Goal: Task Accomplishment & Management: Manage account settings

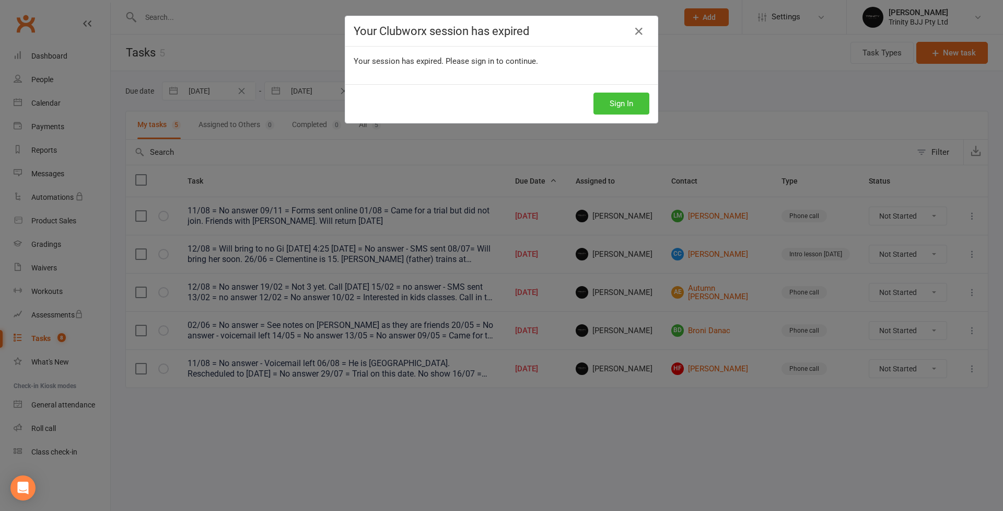
click at [616, 107] on button "Sign In" at bounding box center [622, 103] width 56 height 22
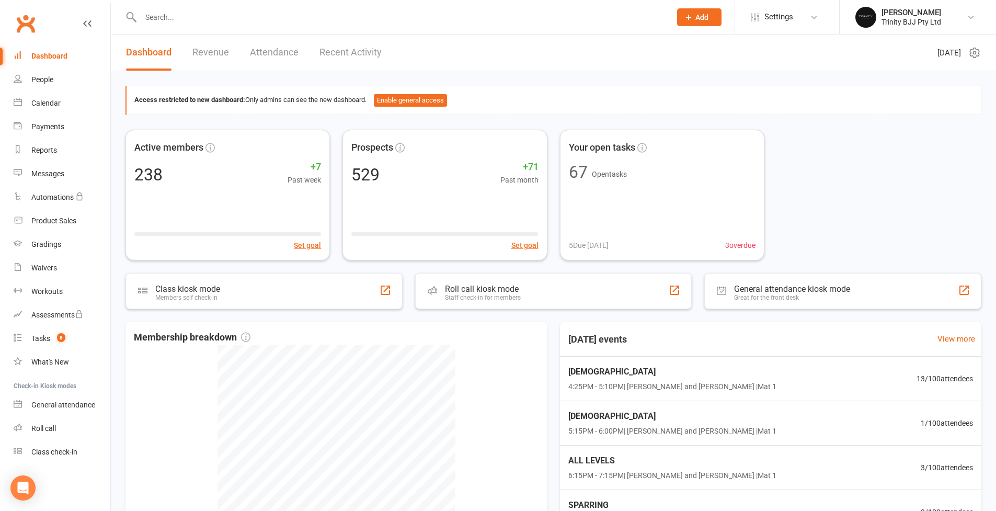
click at [44, 80] on div "People" at bounding box center [42, 79] width 22 height 8
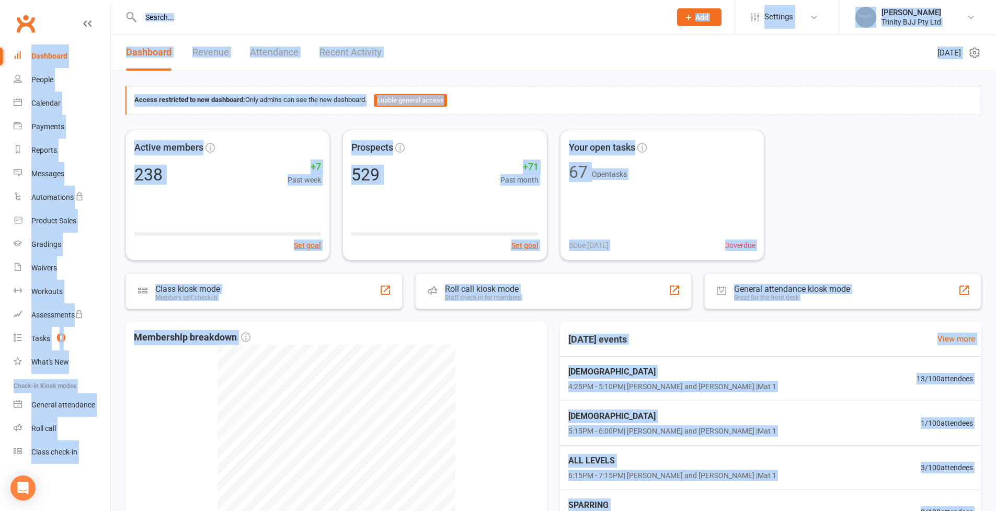
click at [0, 0] on div "Loading" at bounding box center [0, 0] width 0 height 0
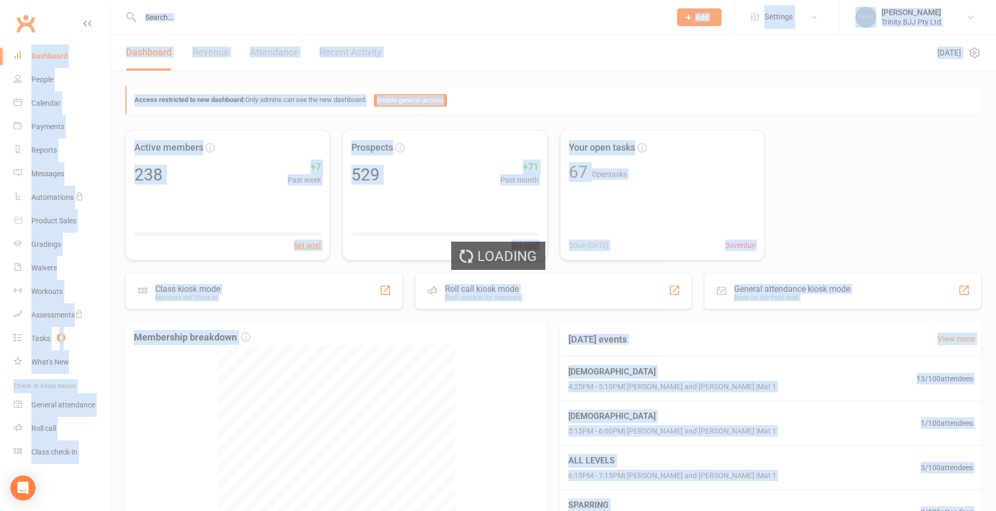
select select "100"
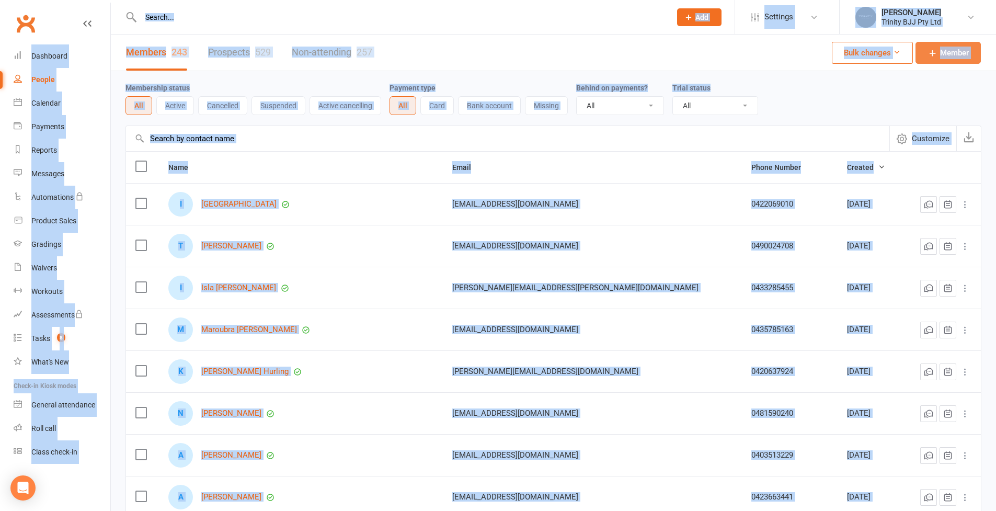
click at [954, 52] on span "Member" at bounding box center [954, 53] width 29 height 13
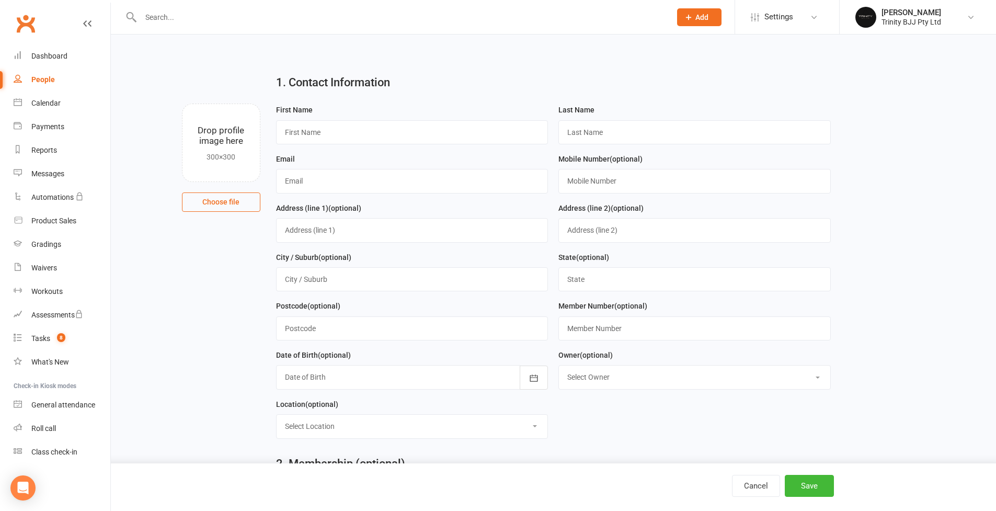
click at [321, 119] on div "First Name" at bounding box center [412, 123] width 272 height 41
paste input "Laura McKnight"
click at [317, 132] on input "Laura McKnight" at bounding box center [412, 132] width 272 height 24
type input "Laura"
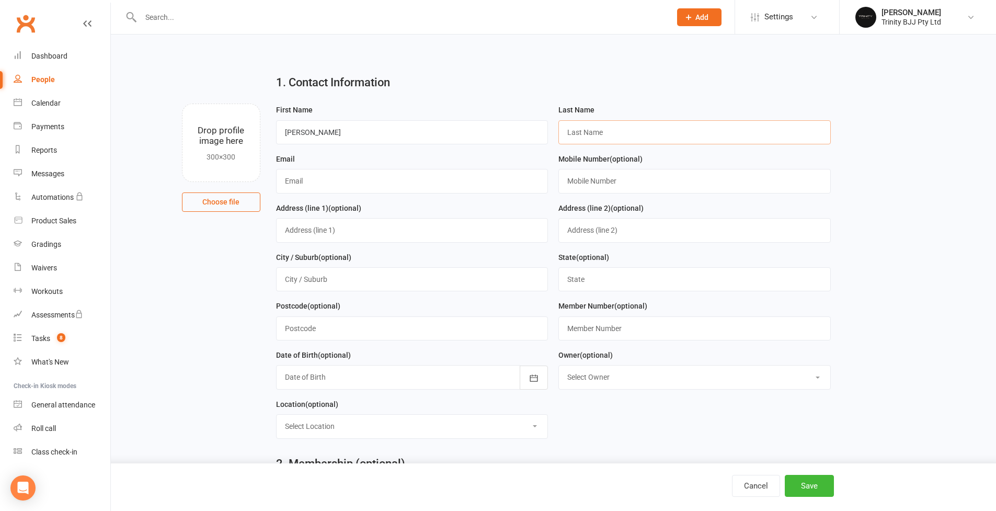
paste input "McKnight"
type input "McKnight"
click at [326, 195] on div "Email" at bounding box center [412, 177] width 283 height 49
paste input "lauraloon01@icloud.com"
type input "lauraloon01@icloud.com"
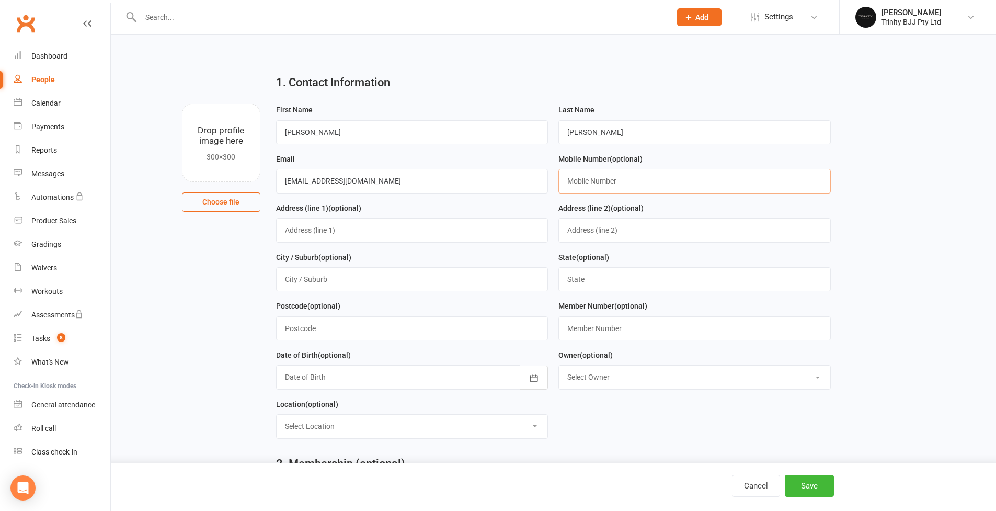
paste input "0 4234 80397"
click at [575, 180] on input "0 4234 80397" at bounding box center [694, 181] width 272 height 24
click at [583, 178] on input "04234 80397" at bounding box center [694, 181] width 272 height 24
drag, startPoint x: 601, startPoint y: 179, endPoint x: 612, endPoint y: 201, distance: 23.8
click at [601, 179] on input "0423 4 80397" at bounding box center [694, 181] width 272 height 24
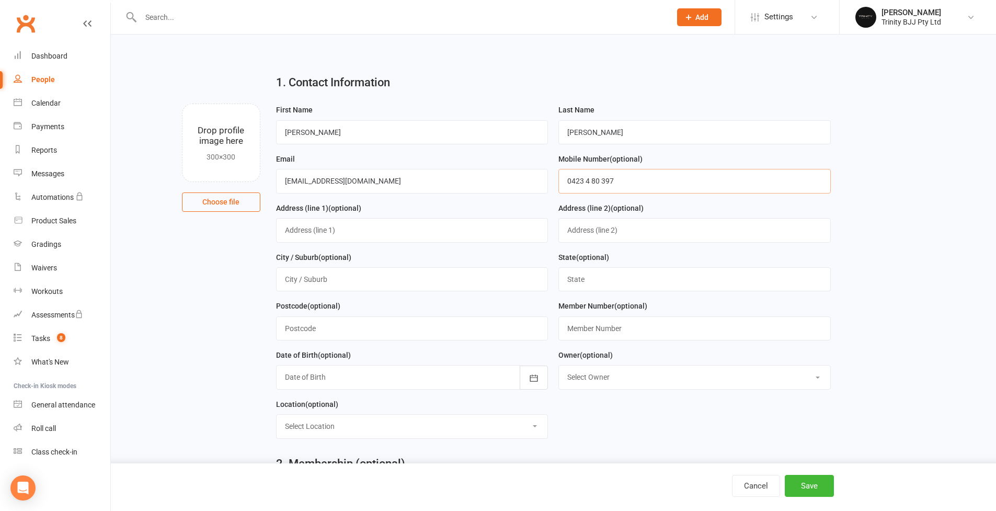
click at [593, 180] on input "0423 4 80 397" at bounding box center [694, 181] width 272 height 24
type input "0423 480 397"
click at [896, 216] on main "1. Contact Information Drop profile image here 300×300 Choose file First Name L…" at bounding box center [552, 437] width 855 height 742
click at [806, 490] on button "Save" at bounding box center [808, 486] width 49 height 22
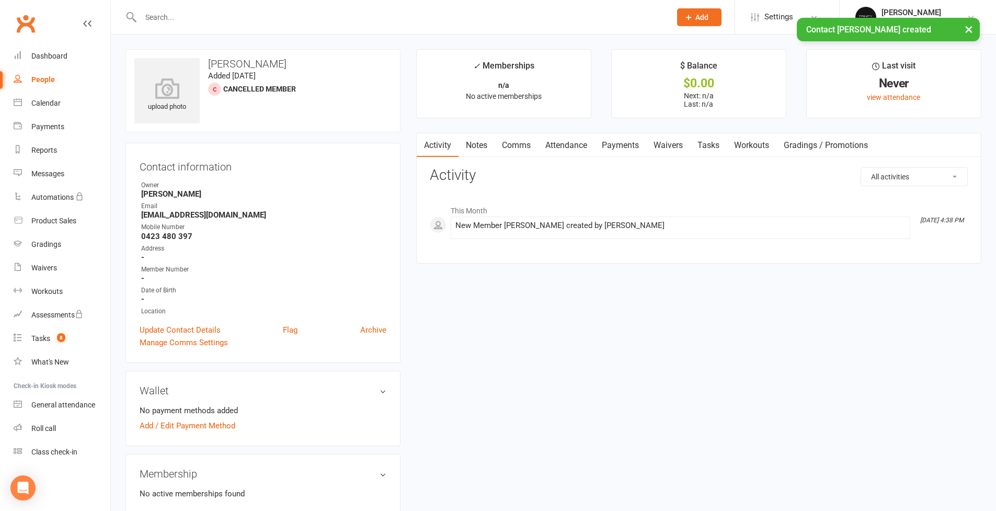
click at [714, 147] on link "Tasks" at bounding box center [708, 145] width 37 height 24
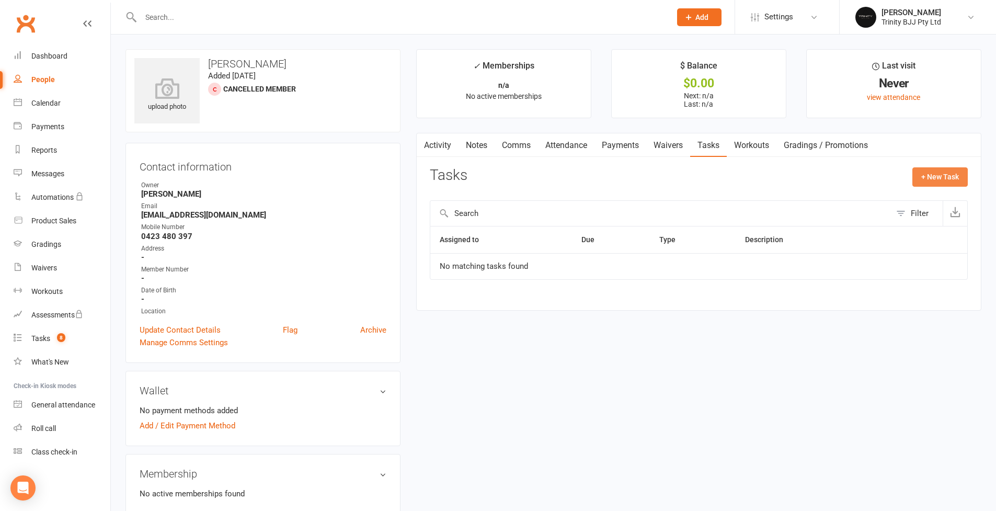
click at [942, 180] on button "+ New Task" at bounding box center [939, 176] width 55 height 19
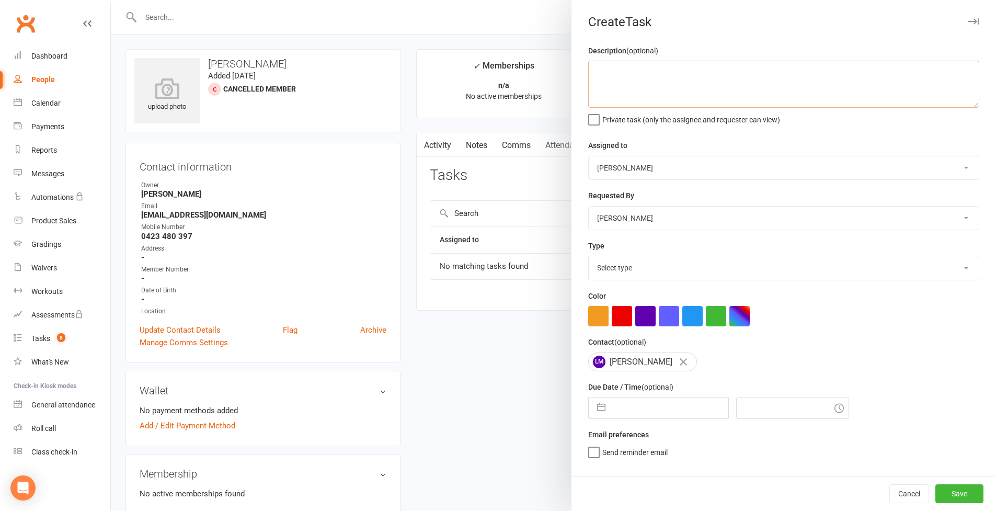
click at [674, 87] on textarea at bounding box center [783, 84] width 391 height 47
type textarea "14/08 = Call and schedule trial"
select select "28721"
click at [592, 403] on button "button" at bounding box center [601, 407] width 19 height 21
select select "6"
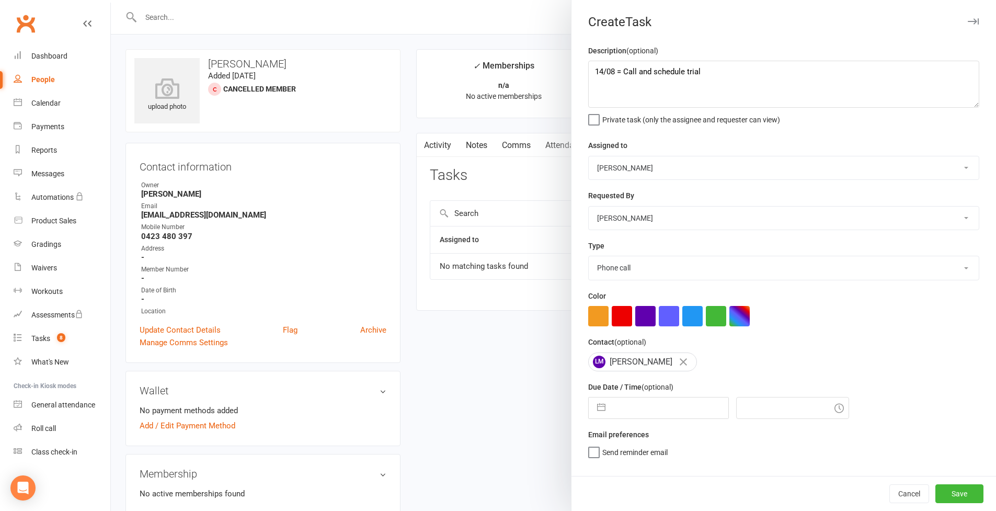
select select "2025"
select select "7"
select select "2025"
select select "8"
select select "2025"
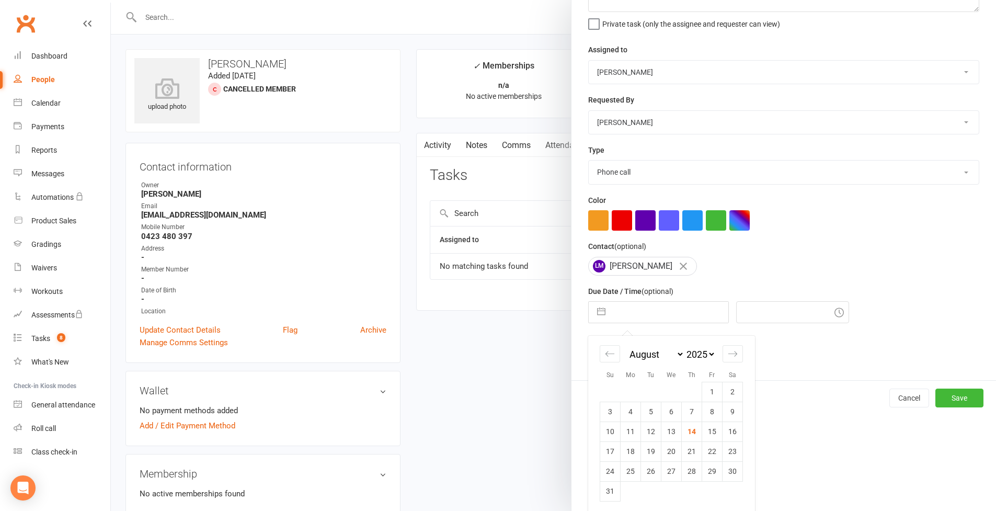
scroll to position [118, 0]
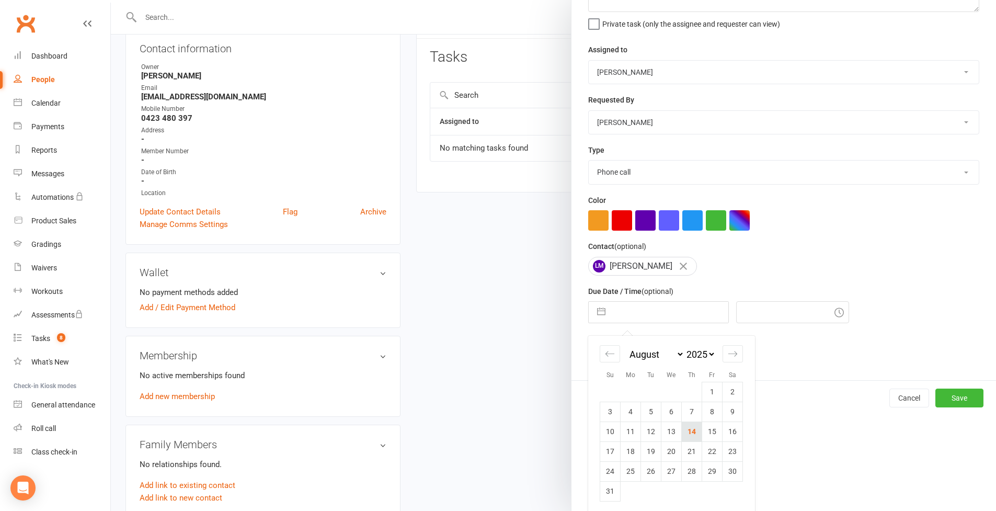
click at [692, 431] on td "14" at bounding box center [691, 431] width 20 height 20
type input "[DATE]"
type input "4:45pm"
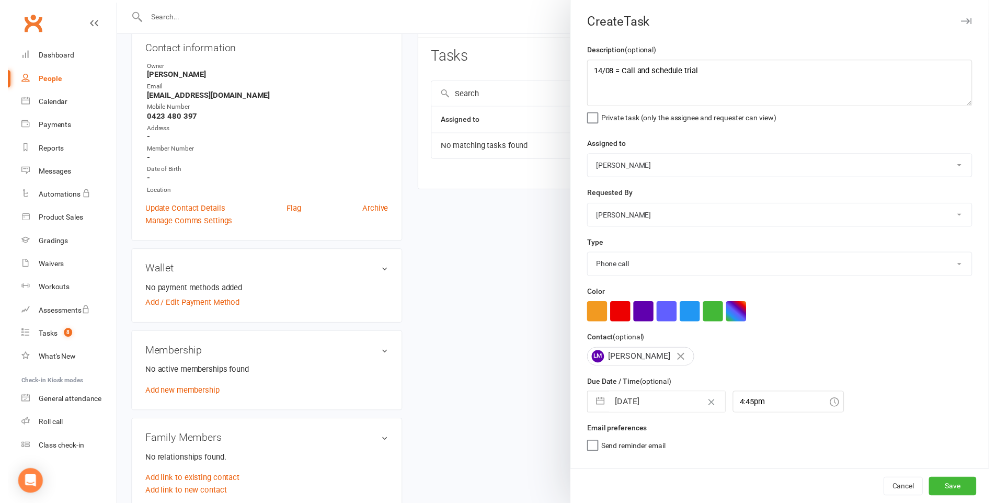
scroll to position [0, 0]
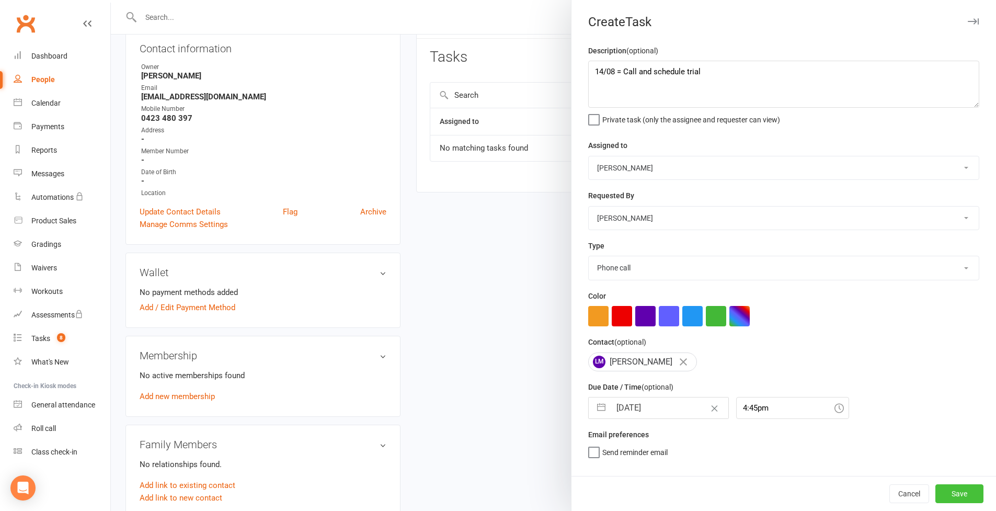
click at [964, 500] on button "Save" at bounding box center [959, 493] width 48 height 19
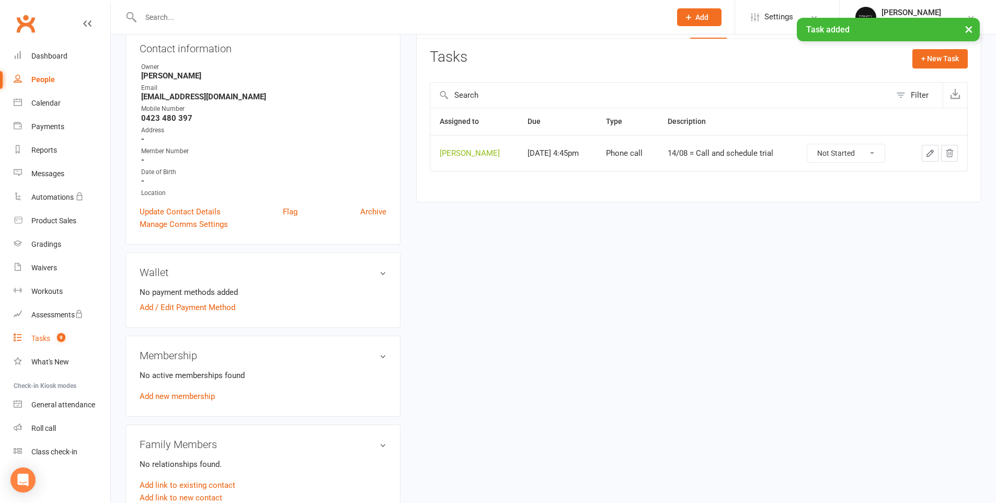
click at [48, 338] on div "Tasks" at bounding box center [40, 338] width 19 height 8
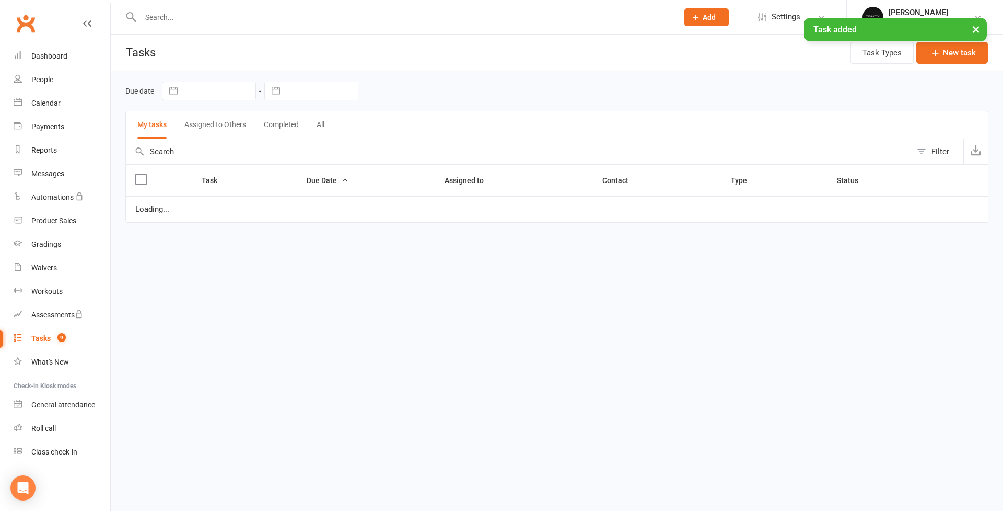
select select "started"
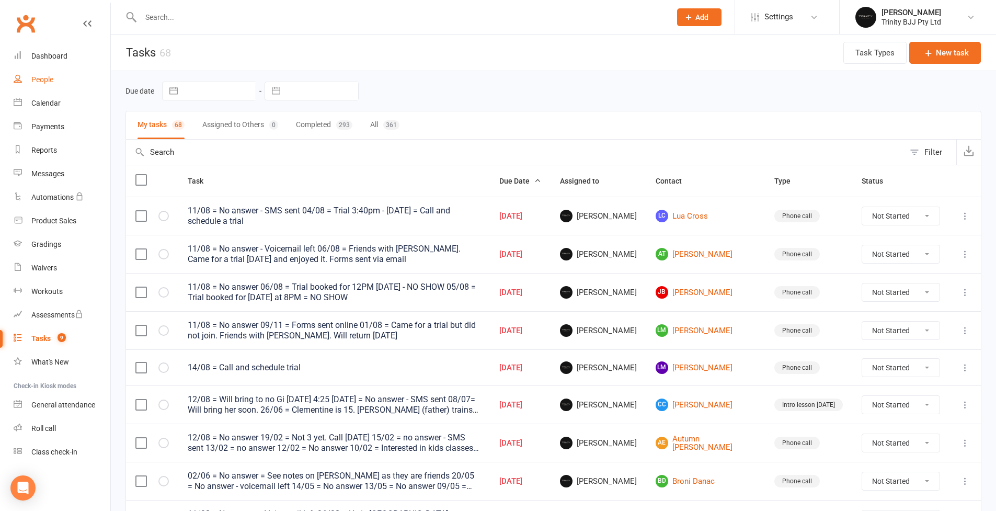
click at [48, 80] on div "People" at bounding box center [42, 79] width 22 height 8
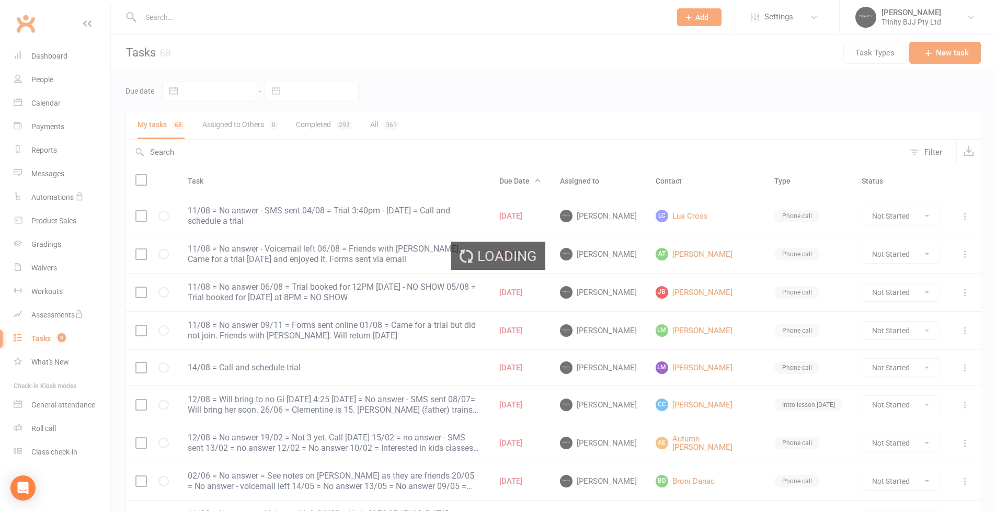
select select "100"
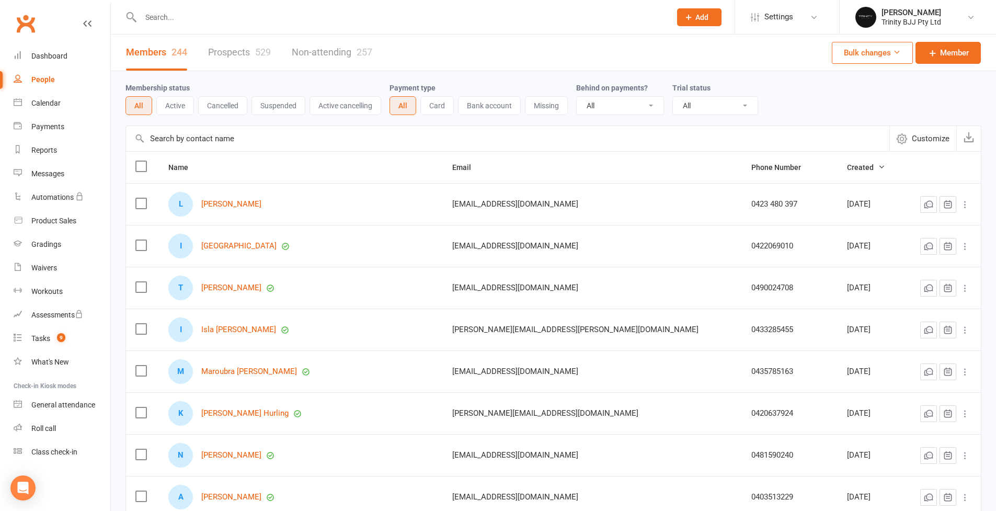
click at [240, 54] on link "Prospects 529" at bounding box center [239, 52] width 63 height 36
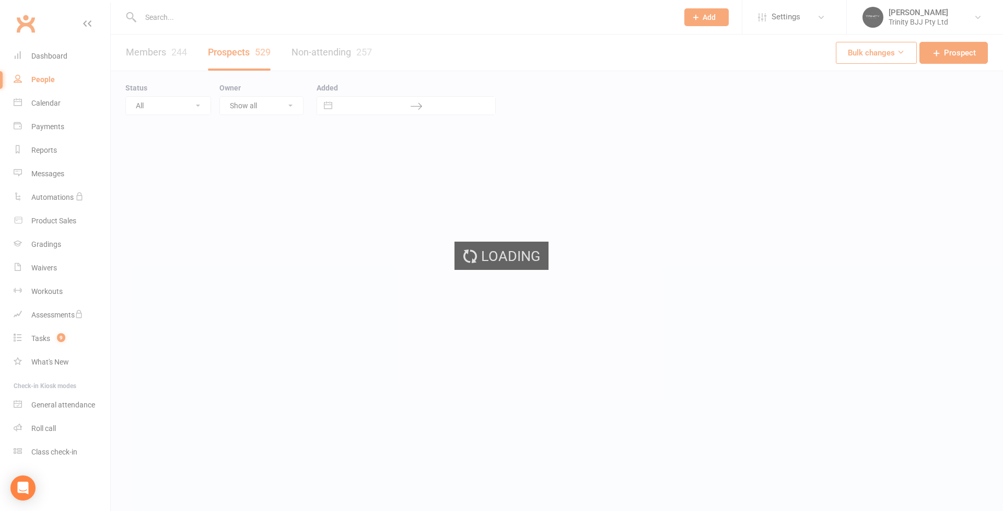
select select "100"
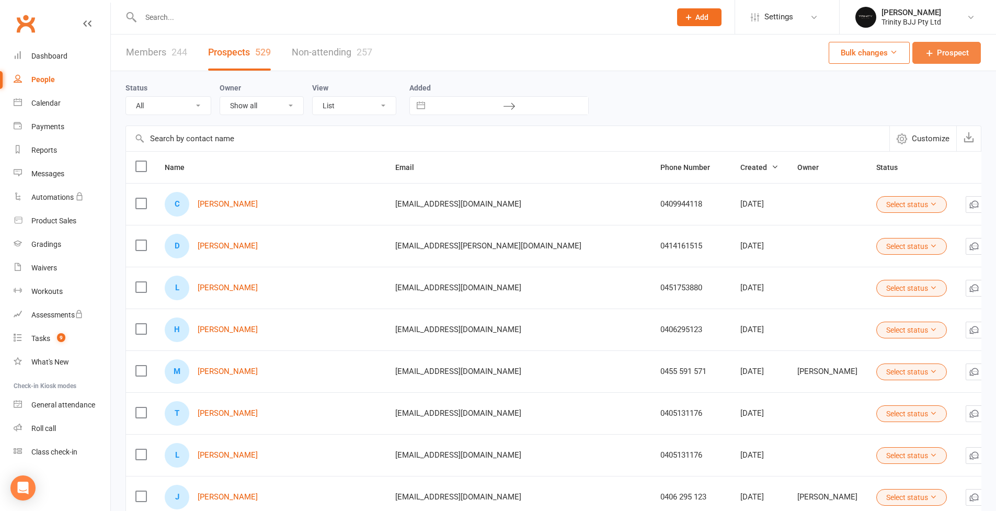
click at [946, 57] on span "Prospect" at bounding box center [952, 53] width 32 height 13
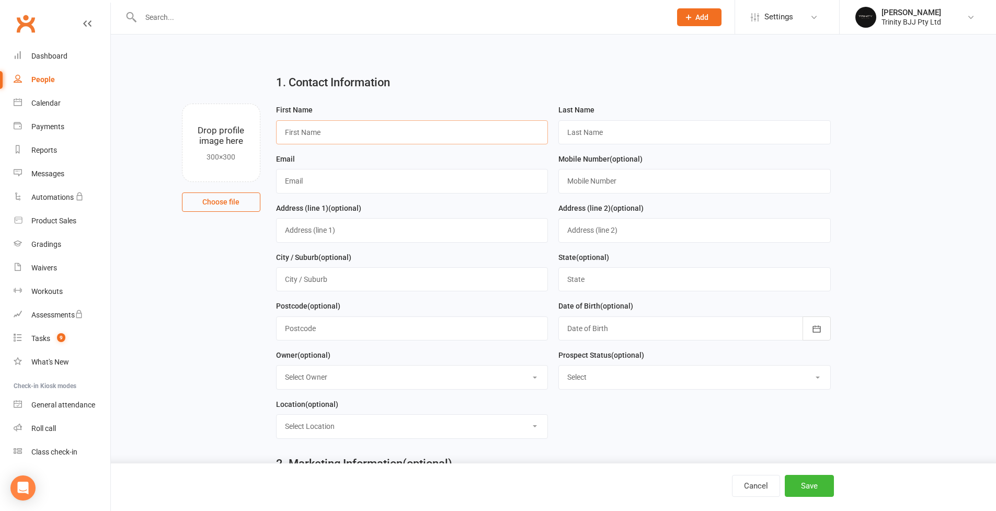
paste input "Tullia Williams"
click at [316, 133] on input "Tullia Williams" at bounding box center [412, 132] width 272 height 24
type input "Tullia"
paste input "Williams"
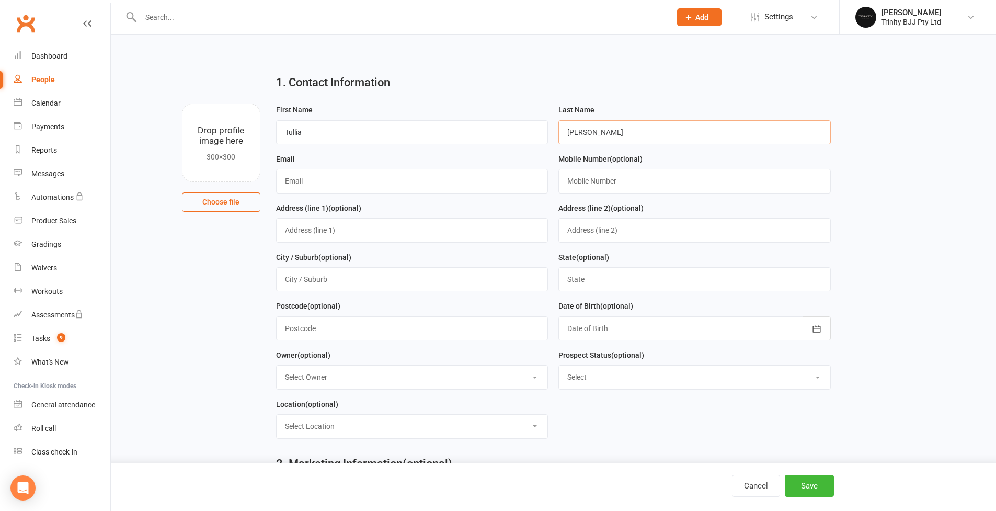
type input "Williams"
paste input "0 4779 59224"
click at [574, 178] on input "0 4779 59224" at bounding box center [694, 181] width 272 height 24
drag, startPoint x: 583, startPoint y: 178, endPoint x: 587, endPoint y: 190, distance: 12.2
click at [583, 179] on input "04779 59224" at bounding box center [694, 181] width 272 height 24
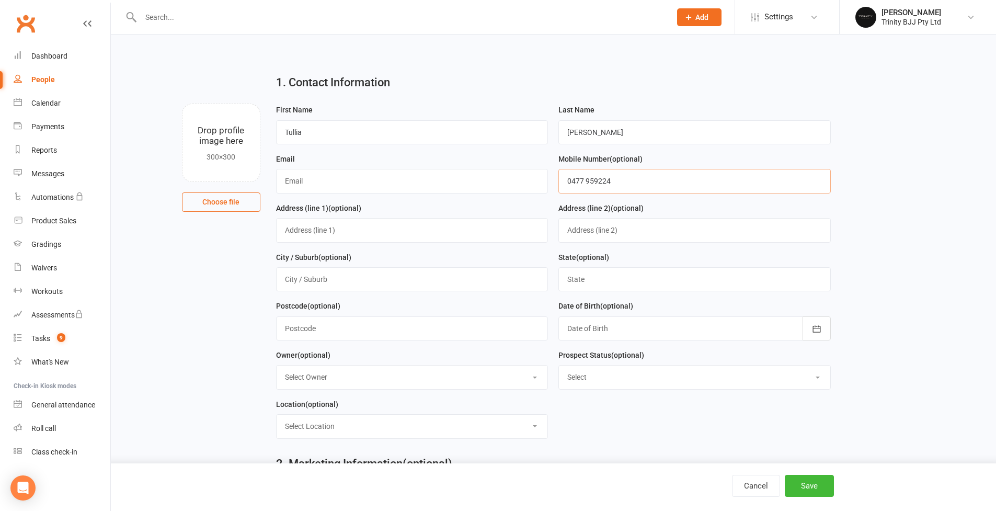
click at [598, 178] on input "0477 959224" at bounding box center [694, 181] width 272 height 24
click at [666, 178] on input "0477 959 224" at bounding box center [694, 181] width 272 height 24
type input "0477 959 224"
click at [309, 179] on input "text" at bounding box center [412, 181] width 272 height 24
drag, startPoint x: 841, startPoint y: 192, endPoint x: 309, endPoint y: 179, distance: 531.6
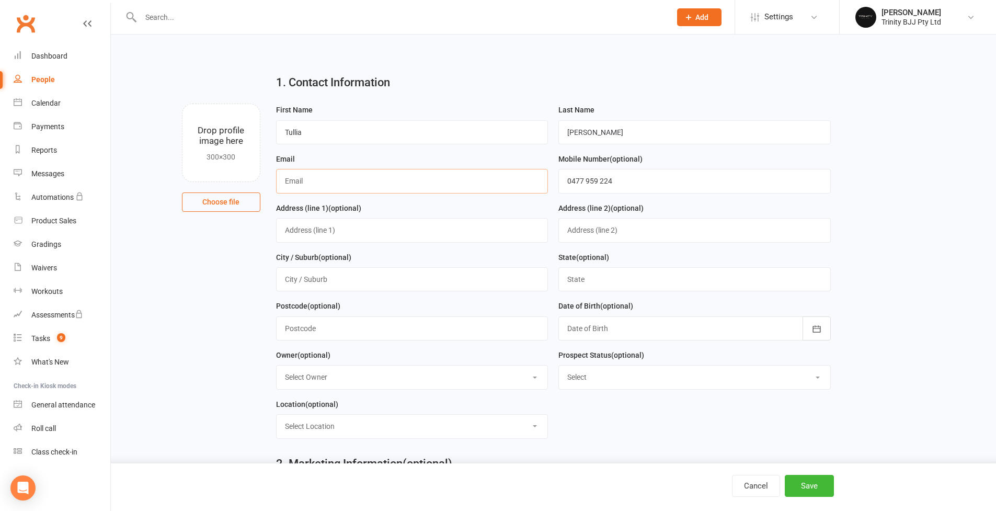
click at [310, 179] on input "text" at bounding box center [412, 181] width 272 height 24
paste input "tulliaw61@gmail.com"
type input "tulliaw61@gmail.com"
click at [480, 88] on h2 "1. Contact Information" at bounding box center [553, 82] width 554 height 13
click at [819, 494] on button "Save" at bounding box center [808, 486] width 49 height 22
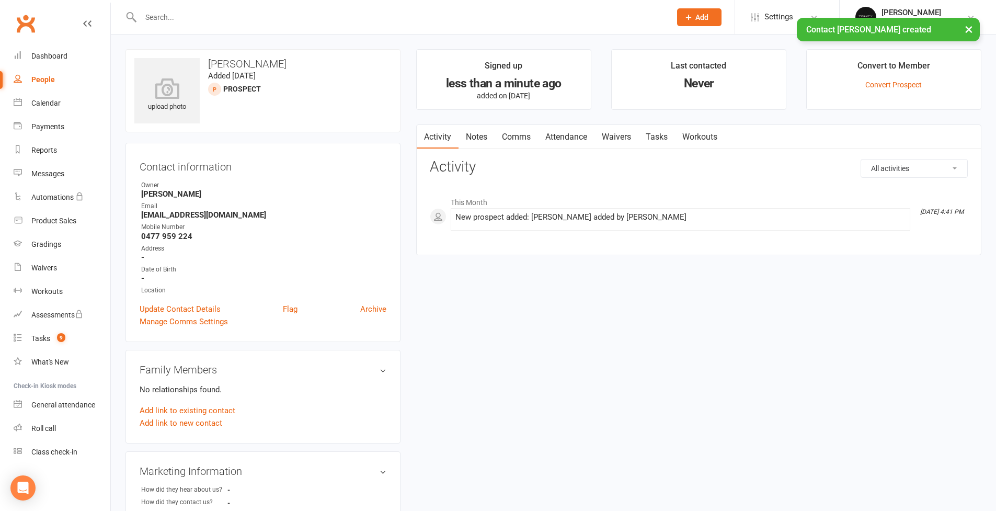
click at [662, 138] on link "Tasks" at bounding box center [656, 137] width 37 height 24
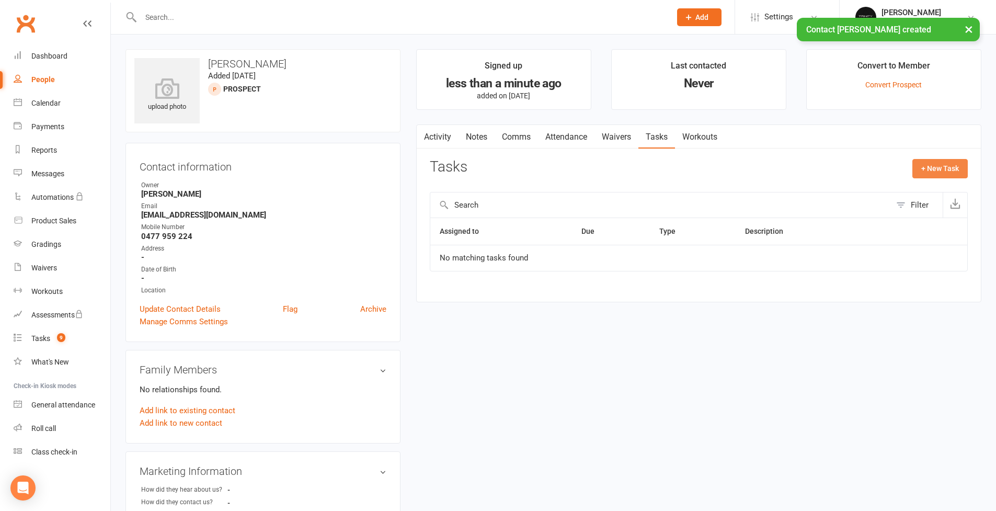
click at [924, 163] on button "+ New Task" at bounding box center [939, 168] width 55 height 19
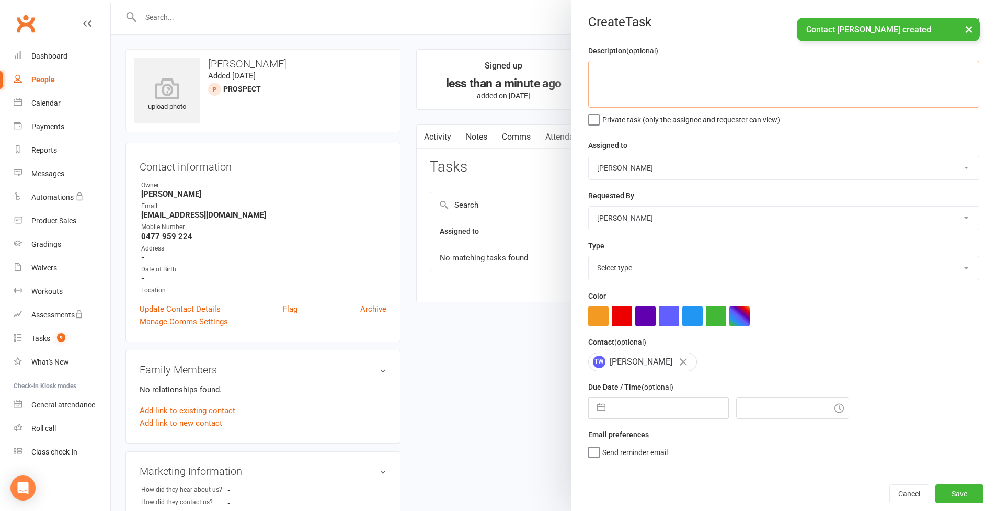
click at [693, 94] on textarea at bounding box center [783, 84] width 391 height 47
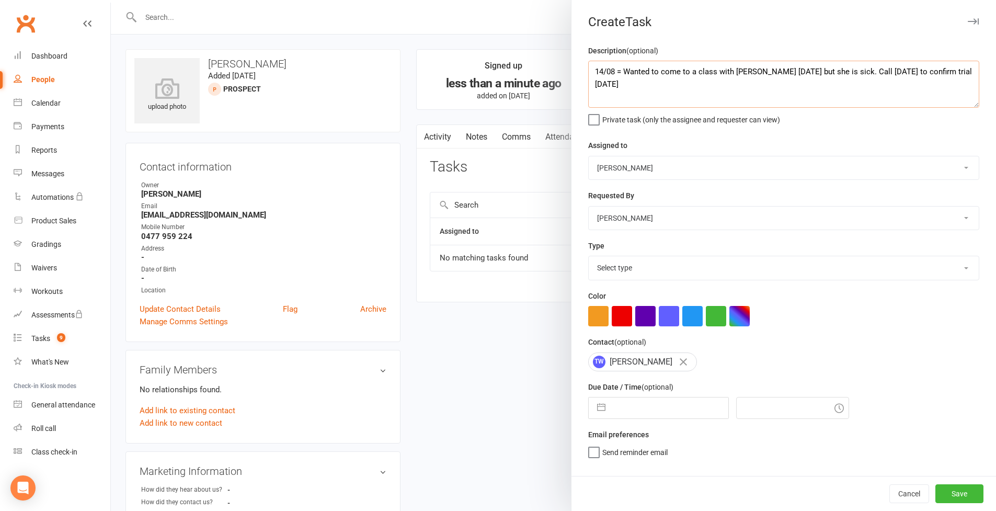
type textarea "14/08 = Wanted to come to a class with Laura today but she is sick. Call on Mon…"
select select "28721"
click at [599, 402] on button "button" at bounding box center [601, 407] width 19 height 21
select select "6"
select select "2025"
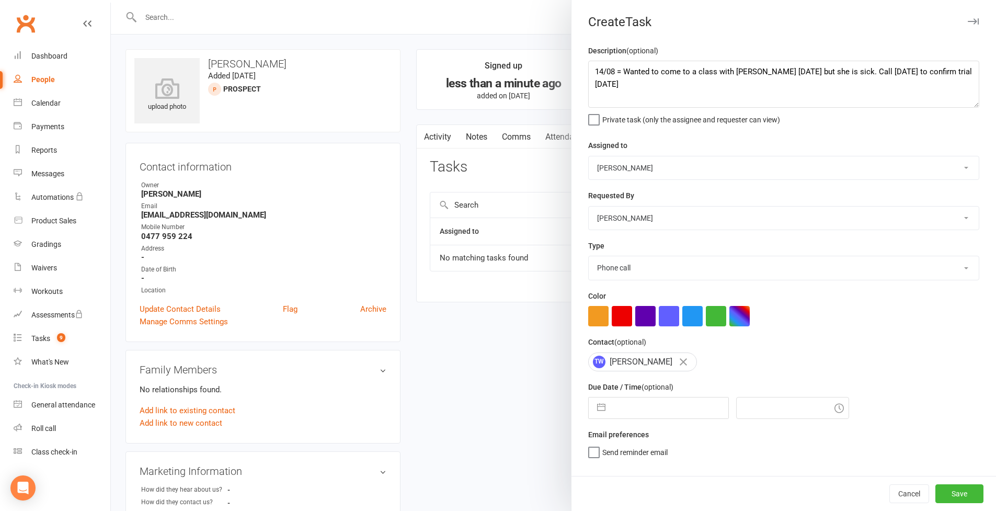
select select "7"
select select "2025"
select select "8"
select select "2025"
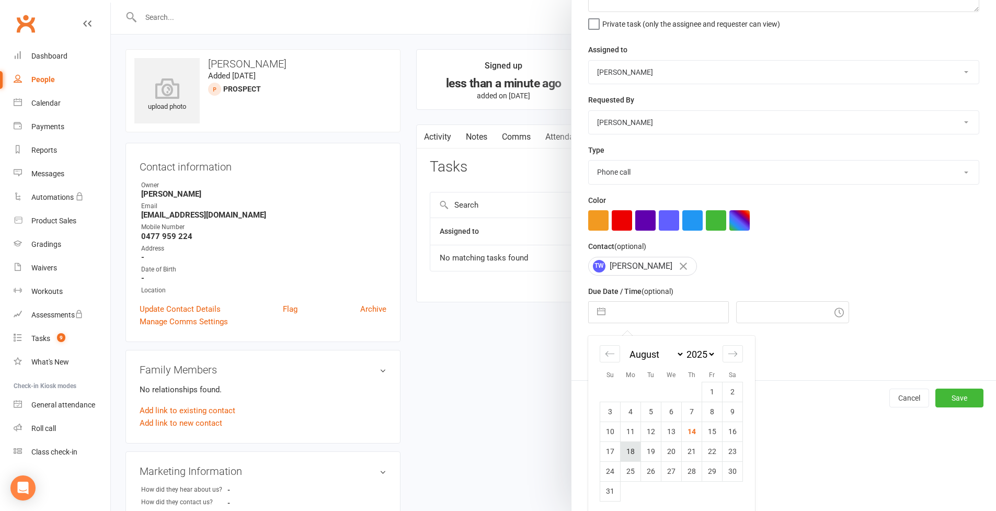
click at [630, 450] on td "18" at bounding box center [630, 451] width 20 height 20
type input "18 Aug 2025"
type input "4:45pm"
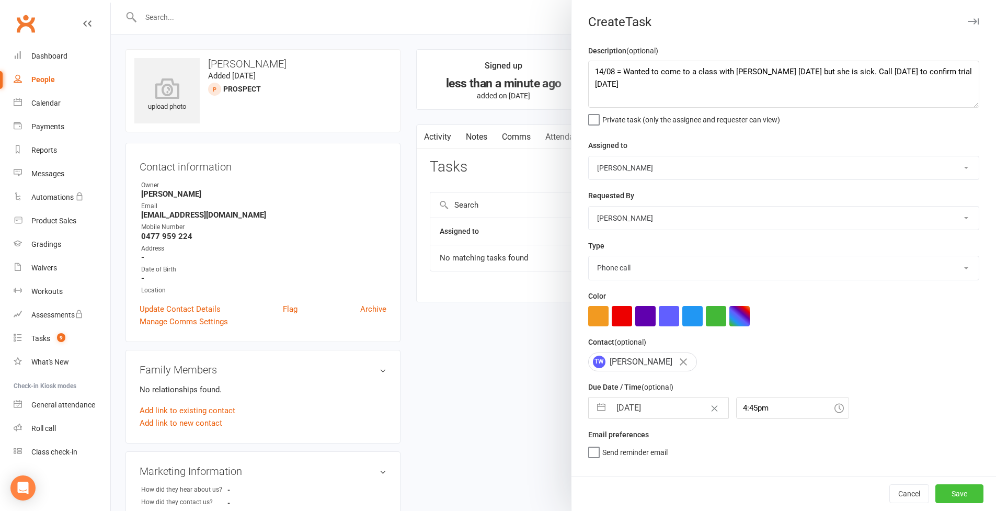
click at [946, 493] on button "Save" at bounding box center [959, 493] width 48 height 19
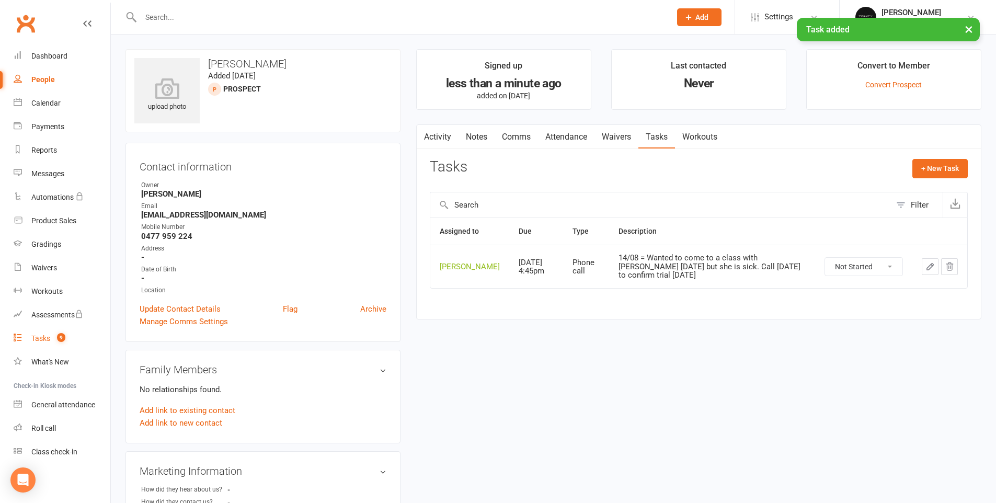
click at [47, 340] on div "Tasks" at bounding box center [40, 338] width 19 height 8
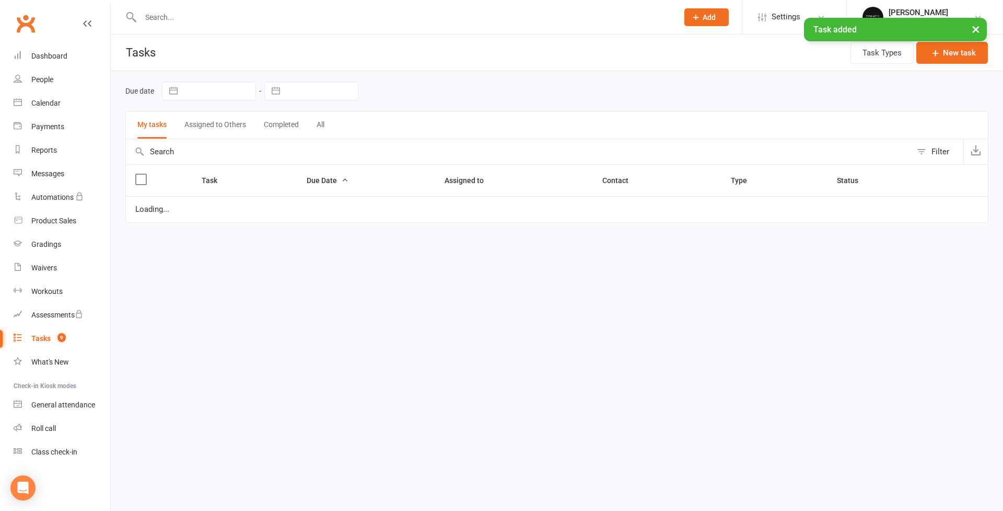
select select "started"
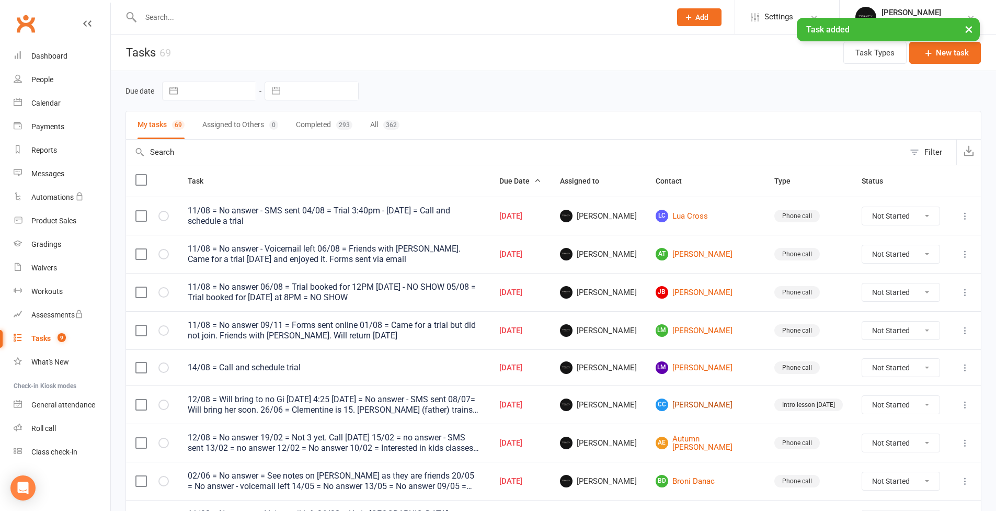
scroll to position [2, 0]
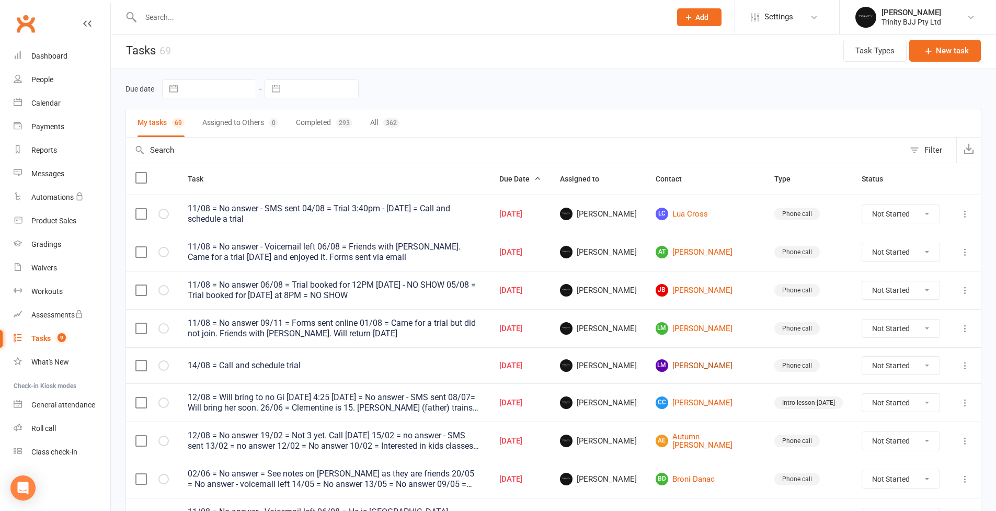
click at [713, 359] on link "LM Laura McKnight" at bounding box center [705, 365] width 100 height 13
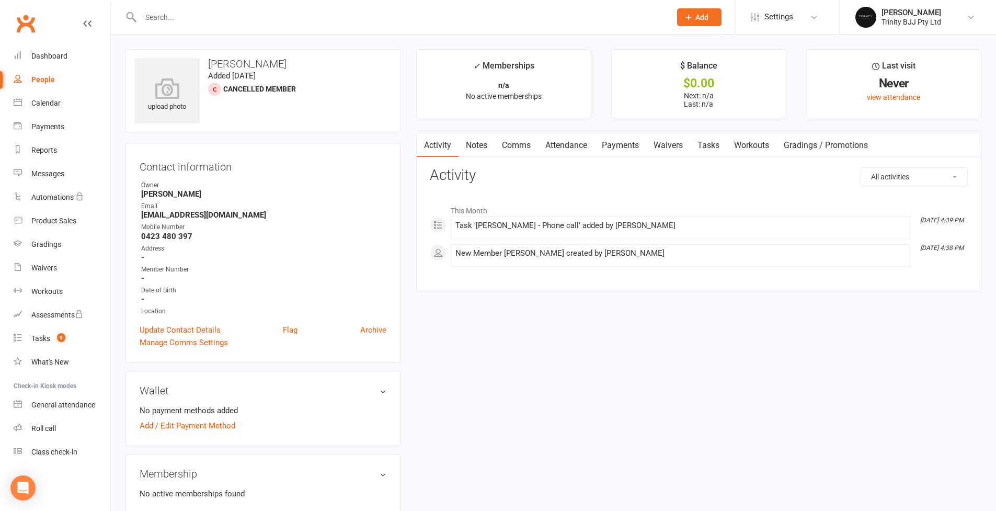
click at [707, 148] on link "Tasks" at bounding box center [708, 145] width 37 height 24
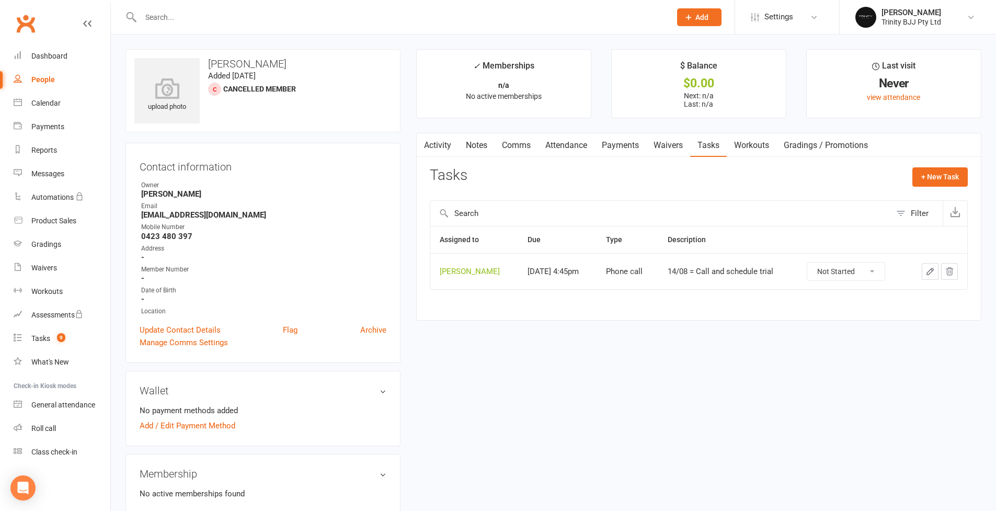
click at [927, 269] on icon "button" at bounding box center [929, 271] width 9 height 9
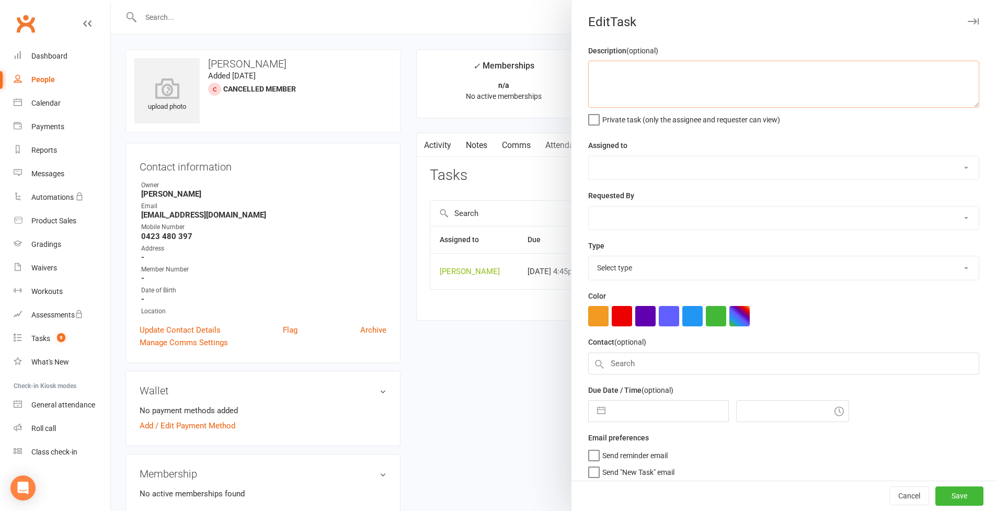
type textarea "14/08 = Call and schedule trial"
select select "49772"
type input "[DATE]"
type input "4:45pm"
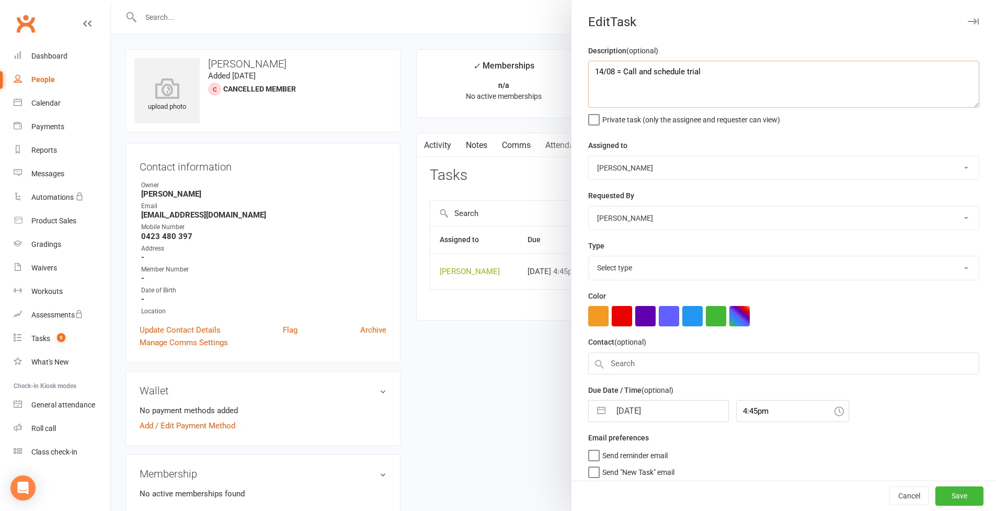
click at [603, 74] on textarea "14/08 = Call and schedule trial" at bounding box center [783, 84] width 391 height 47
select select "28721"
drag, startPoint x: 735, startPoint y: 74, endPoint x: 621, endPoint y: 70, distance: 114.0
click at [621, 70] on textarea "14/08 = Call and schedule trial" at bounding box center [783, 84] width 391 height 47
click at [631, 74] on textarea "14/08 = WAN" at bounding box center [783, 84] width 391 height 47
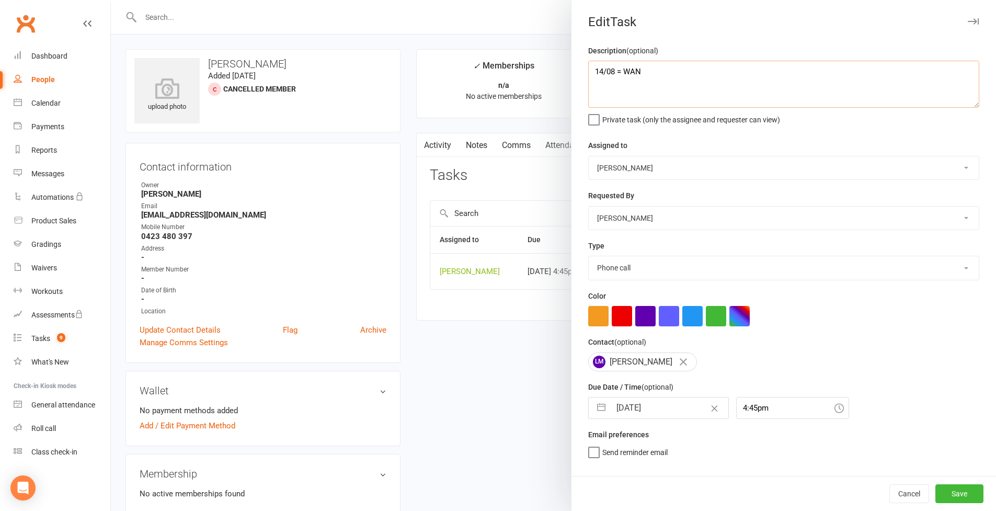
click at [631, 74] on textarea "14/08 = WAN" at bounding box center [783, 84] width 391 height 47
type textarea "14/08 = Call on Monday to schedule a trial for Wednesday with Tullia"
click at [594, 407] on button "button" at bounding box center [601, 407] width 19 height 21
select select "6"
select select "2025"
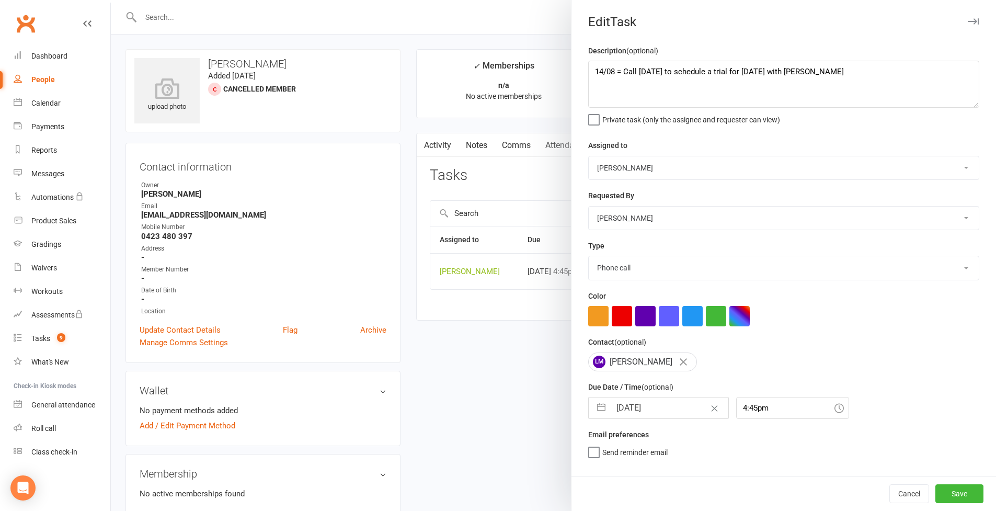
select select "7"
select select "2025"
select select "8"
select select "2025"
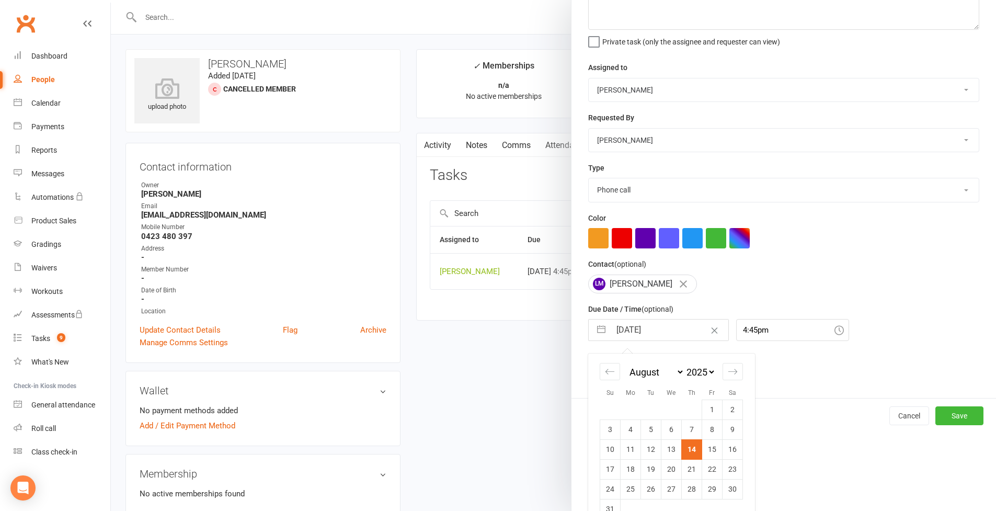
scroll to position [96, 0]
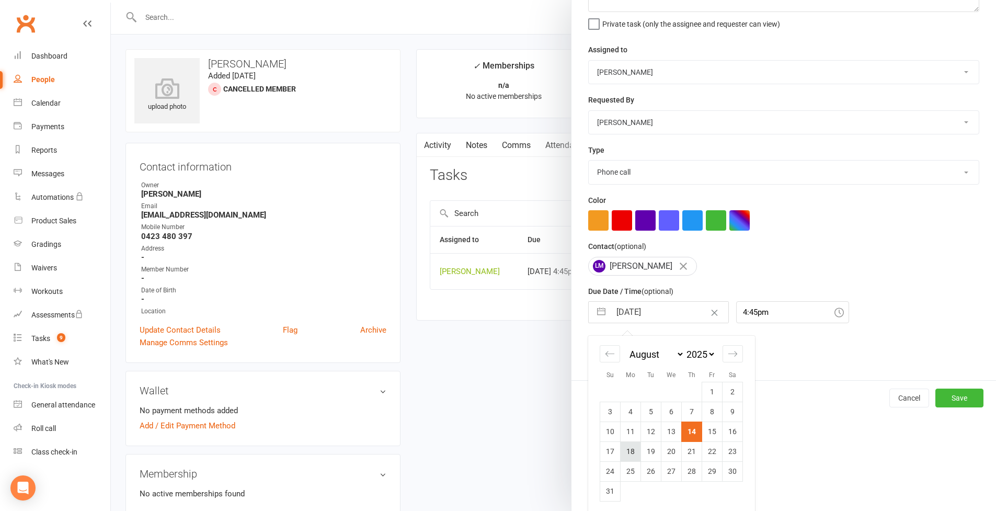
click at [625, 445] on td "18" at bounding box center [630, 451] width 20 height 20
type input "18 Aug 2025"
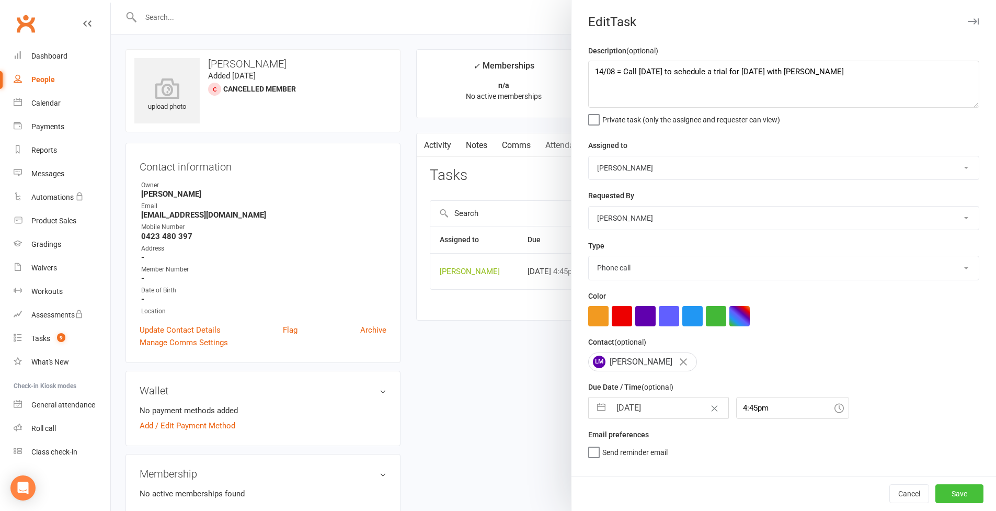
click at [960, 495] on button "Save" at bounding box center [959, 493] width 48 height 19
